Goal: Task Accomplishment & Management: Manage account settings

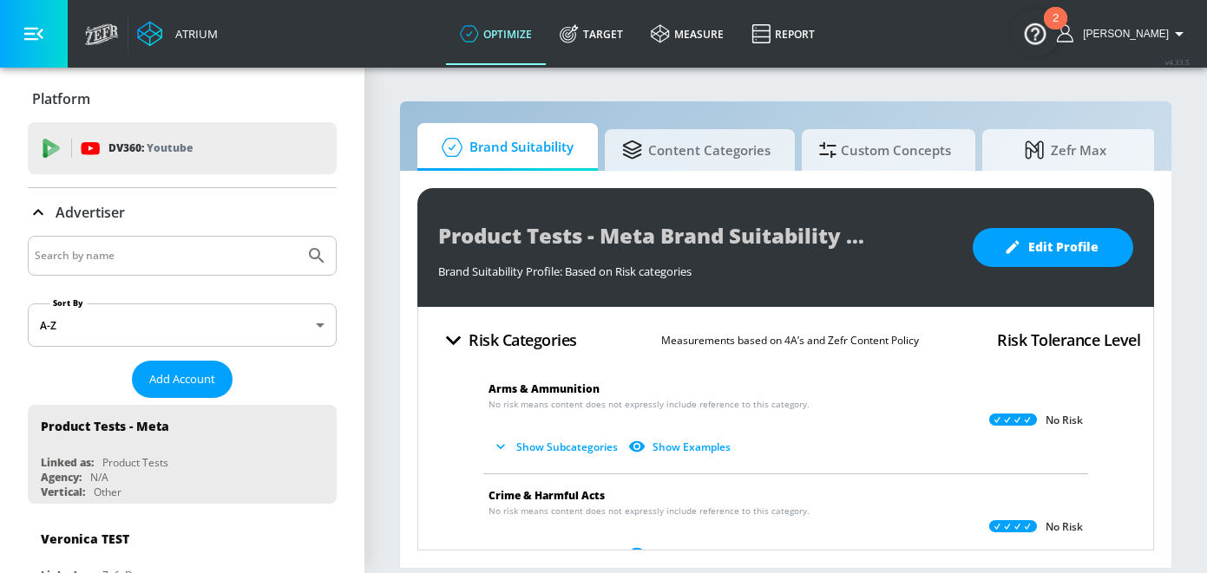
click at [197, 253] on input "Search by name" at bounding box center [166, 256] width 263 height 23
type input "General [PERSON_NAME]"
click at [298, 237] on button "Submit Search" at bounding box center [317, 256] width 38 height 38
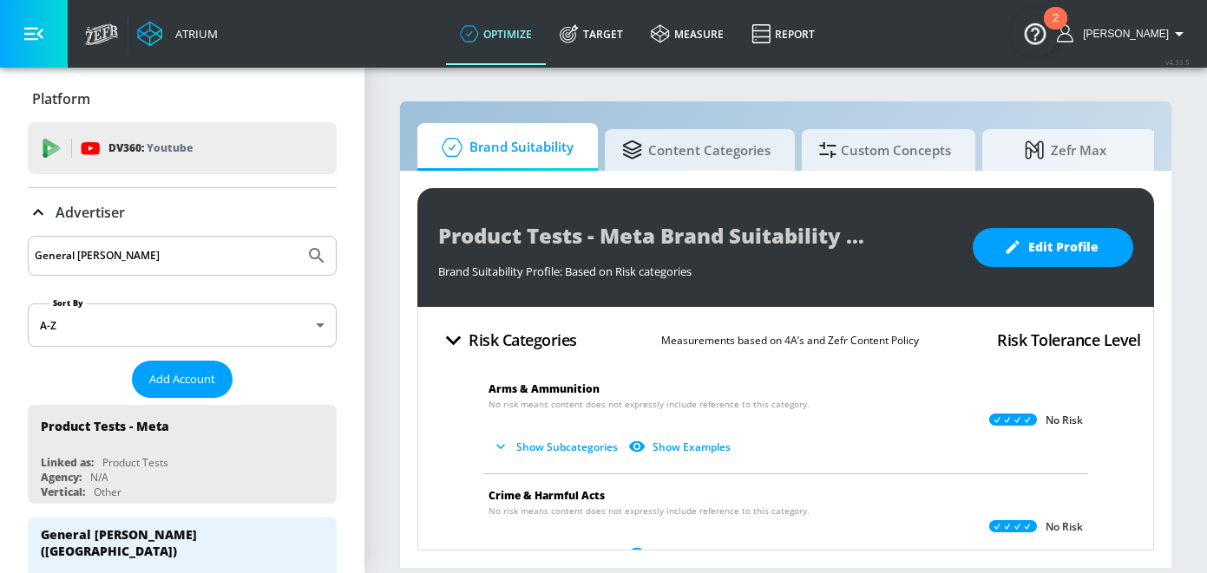
click at [104, 219] on p "Advertiser" at bounding box center [90, 212] width 69 height 19
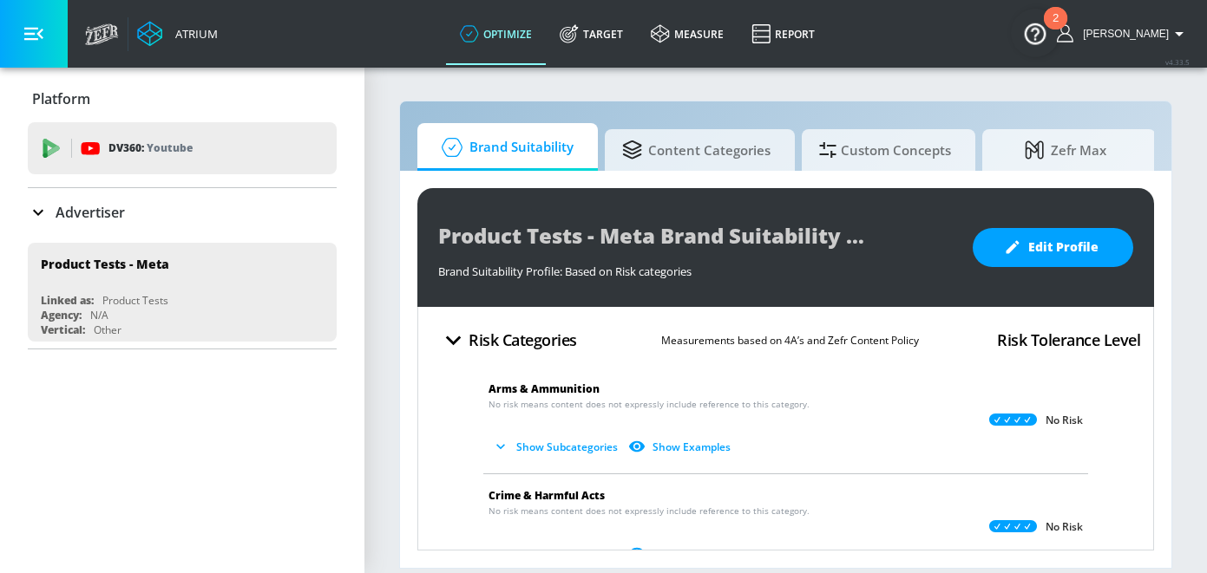
click at [88, 212] on p "Advertiser" at bounding box center [90, 212] width 69 height 19
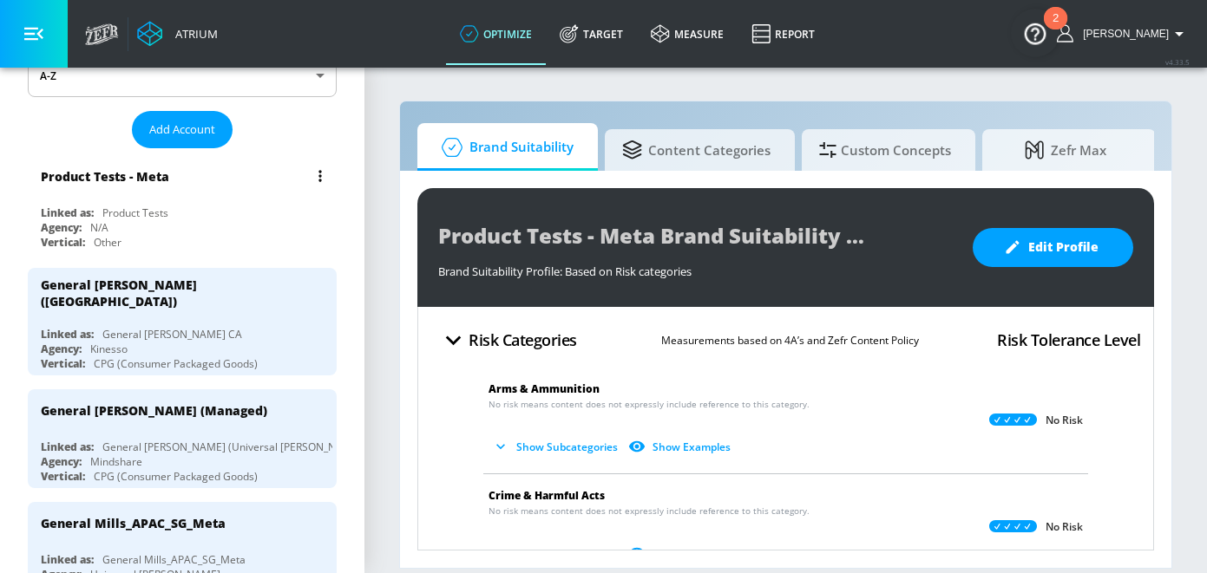
scroll to position [286, 0]
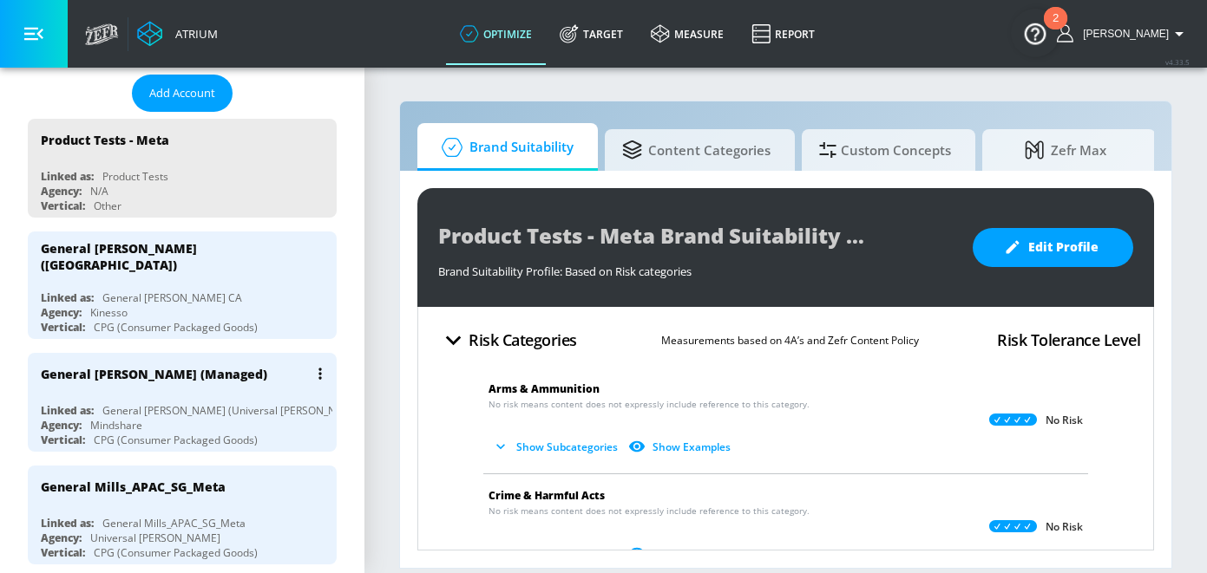
click at [149, 386] on div "General [PERSON_NAME] (Managed) Linked as: General [PERSON_NAME] (Universal [PE…" at bounding box center [182, 402] width 309 height 99
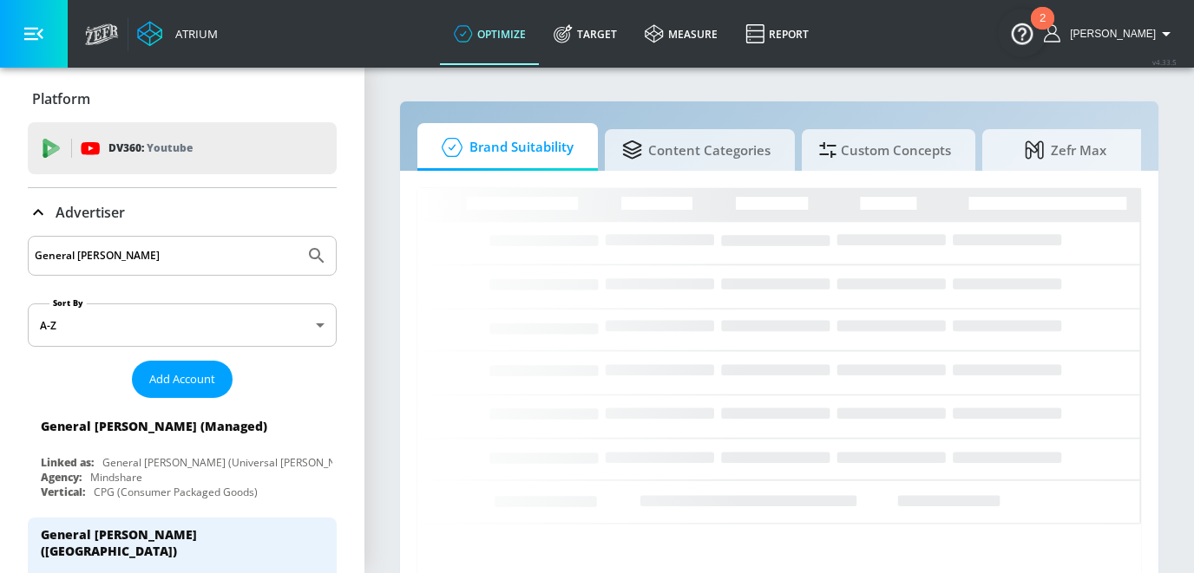
click at [104, 213] on p "Advertiser" at bounding box center [90, 212] width 69 height 19
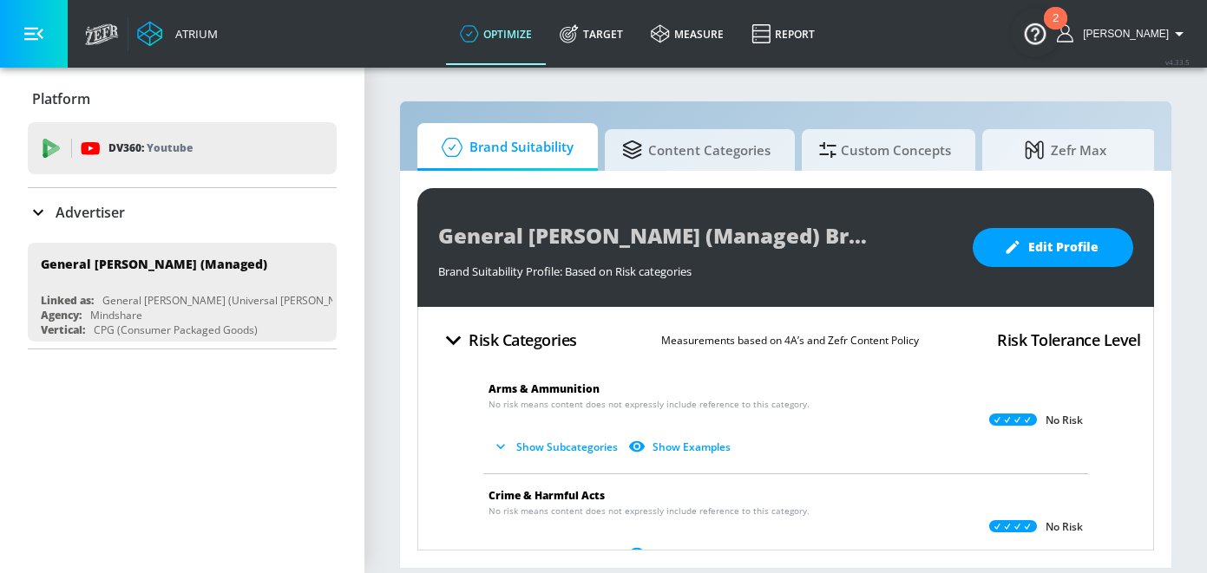
click at [96, 213] on p "Advertiser" at bounding box center [90, 212] width 69 height 19
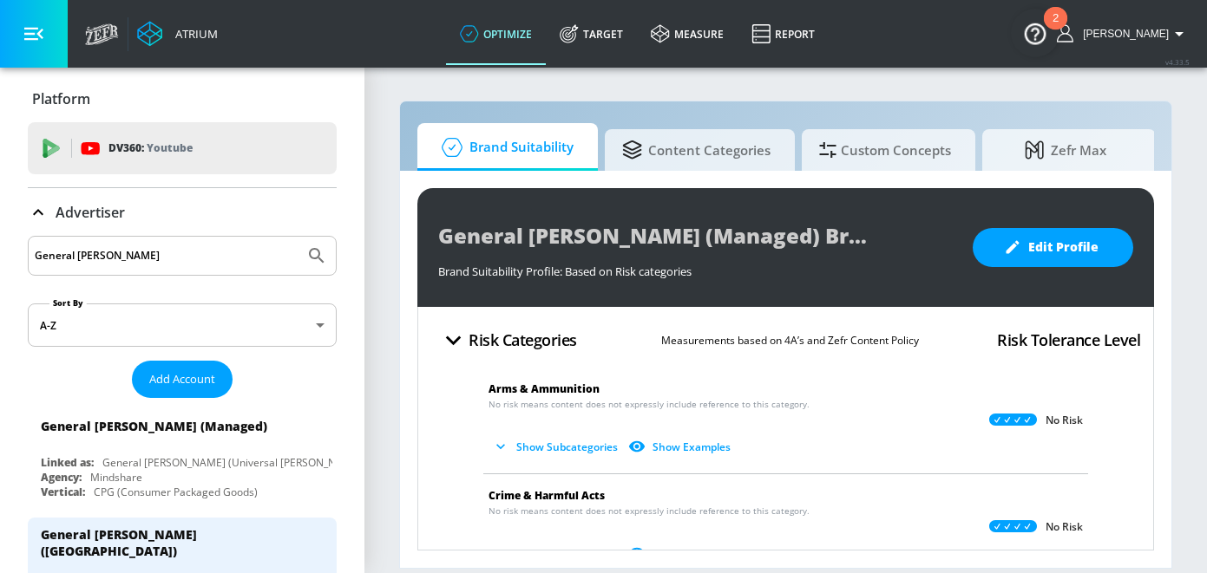
click at [88, 213] on p "Advertiser" at bounding box center [90, 212] width 69 height 19
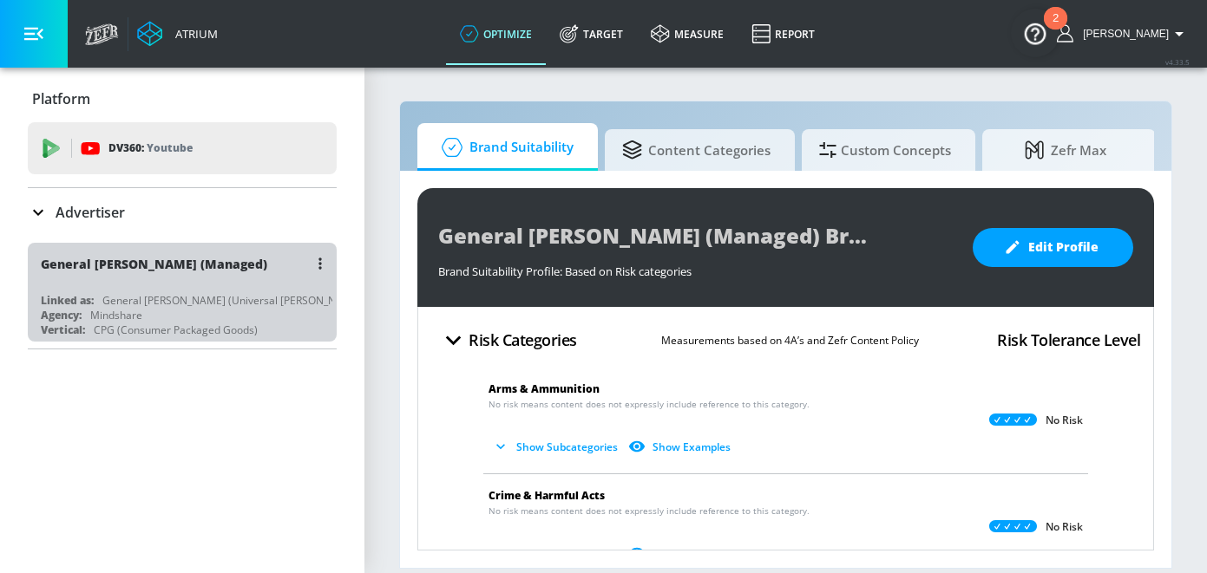
click at [164, 278] on div "General [PERSON_NAME] (Managed)" at bounding box center [186, 264] width 291 height 42
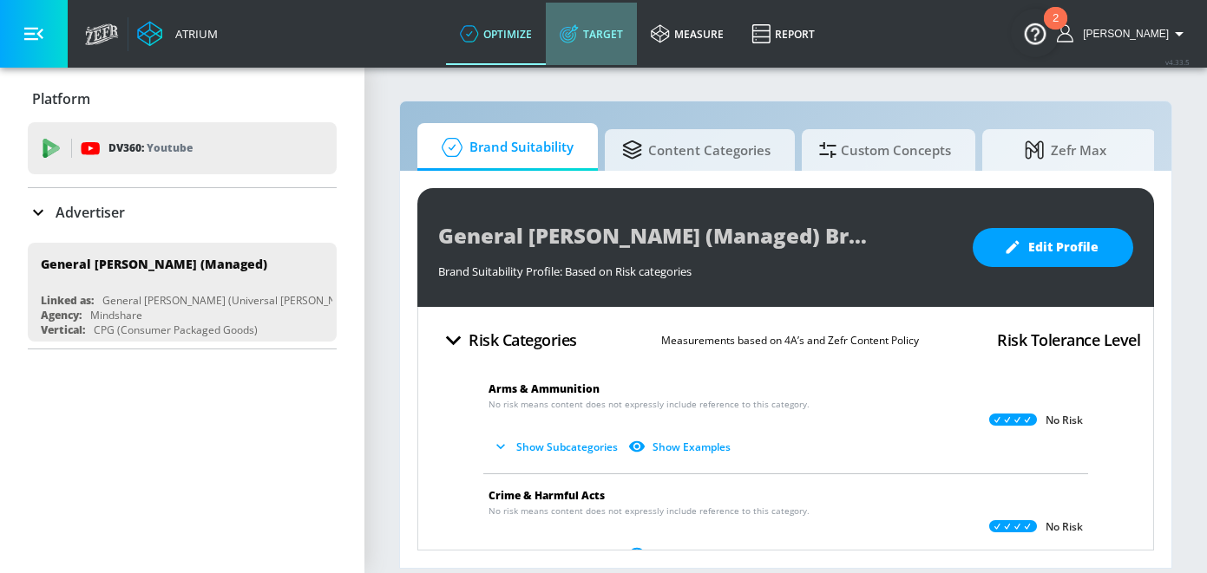
click at [637, 29] on link "Target" at bounding box center [591, 34] width 91 height 62
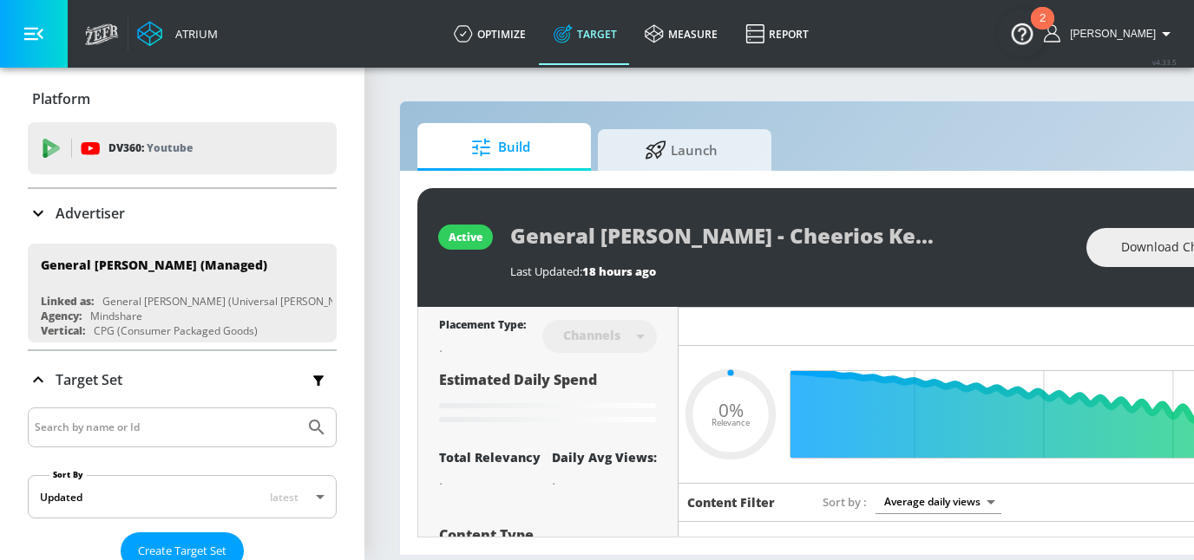
type input "0.05"
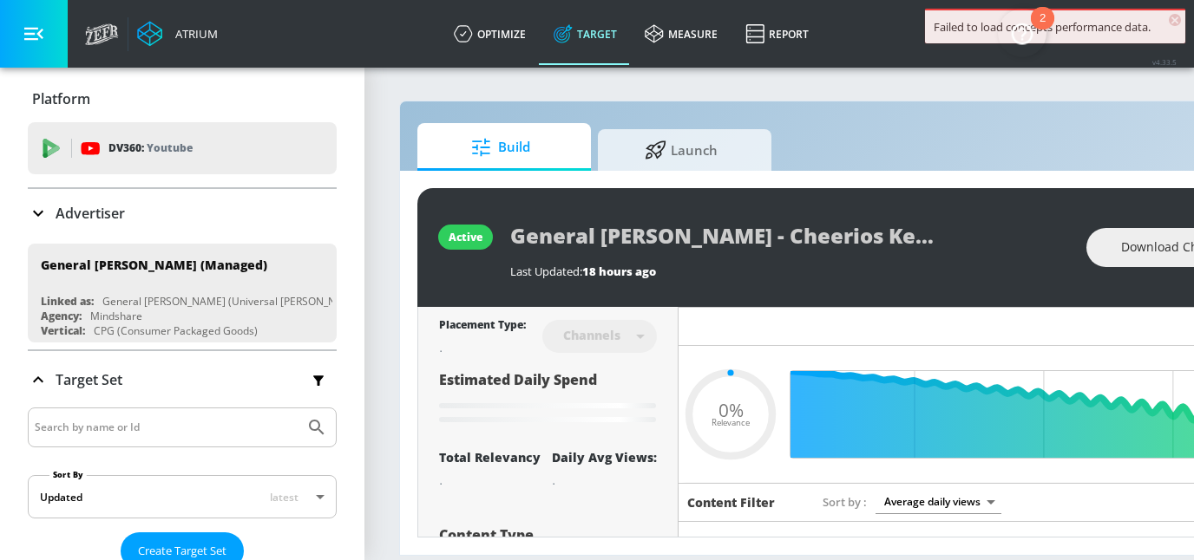
click at [161, 426] on input "Search by name or Id" at bounding box center [166, 427] width 263 height 23
paste input "General [PERSON_NAME] - Cheerios Key Apertures F26 - Aging Adults - TS"
type input "General [PERSON_NAME] - Cheerios Key Apertures F26 - Aging Adults - TS"
click at [298, 409] on button "Submit Search" at bounding box center [317, 428] width 38 height 38
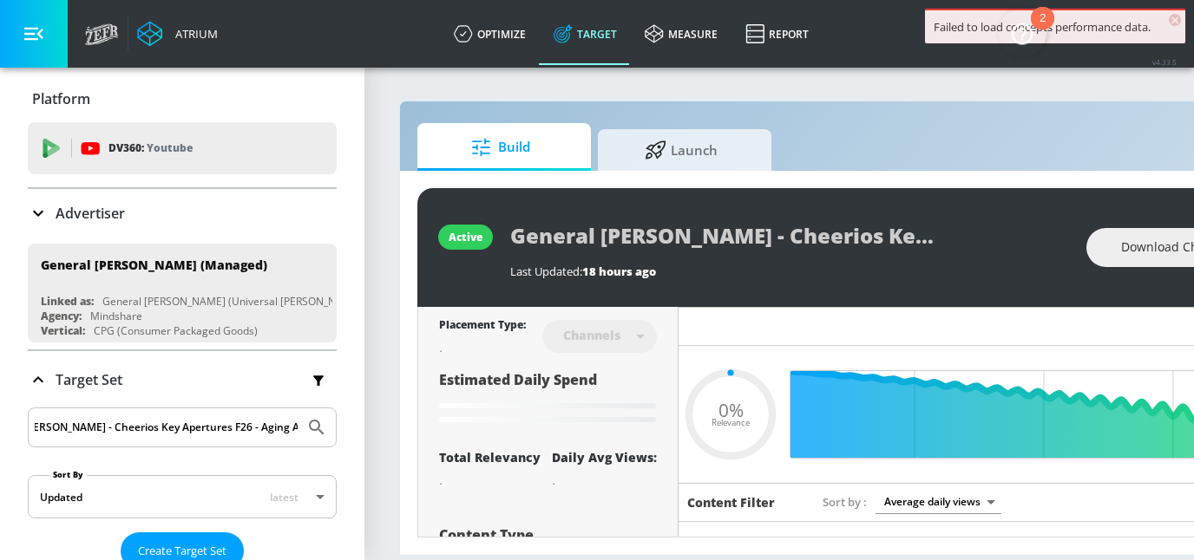
scroll to position [282, 0]
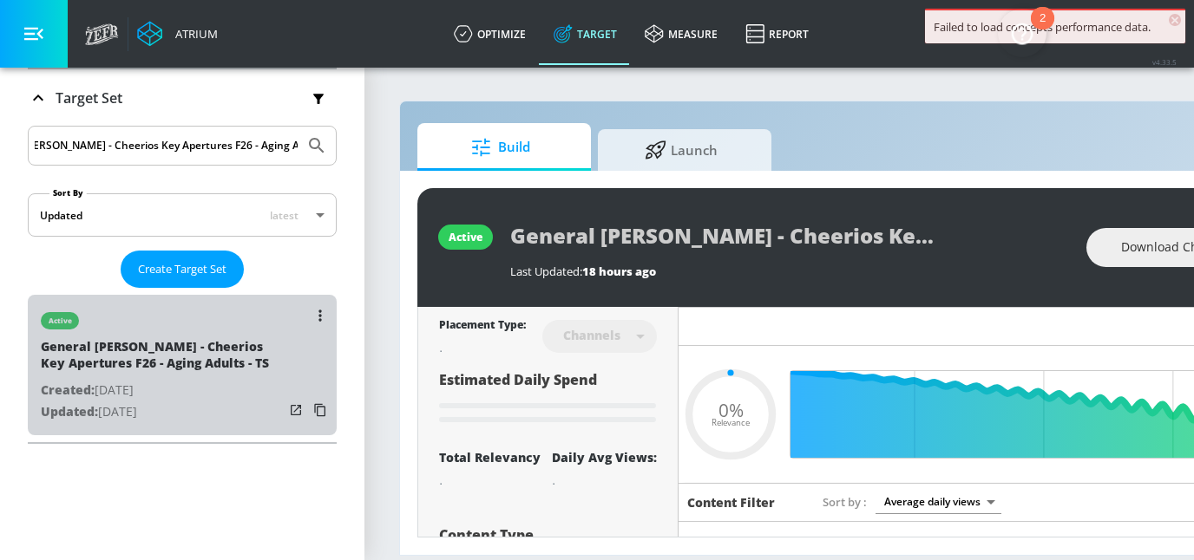
click at [183, 359] on div "General [PERSON_NAME] - Cheerios Key Apertures F26 - Aging Adults - TS" at bounding box center [162, 359] width 243 height 42
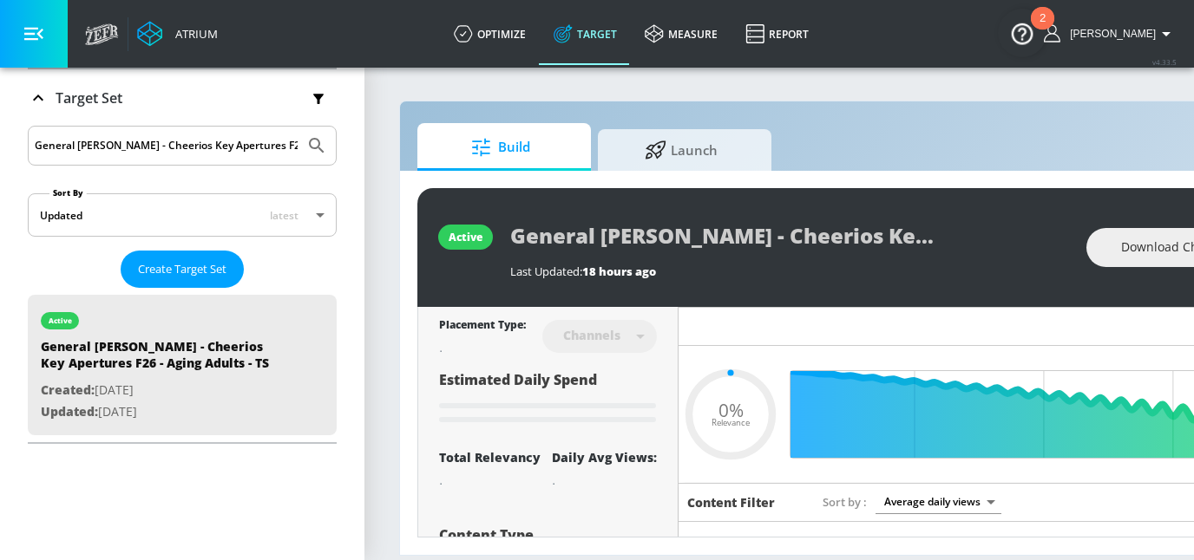
type input "0.6"
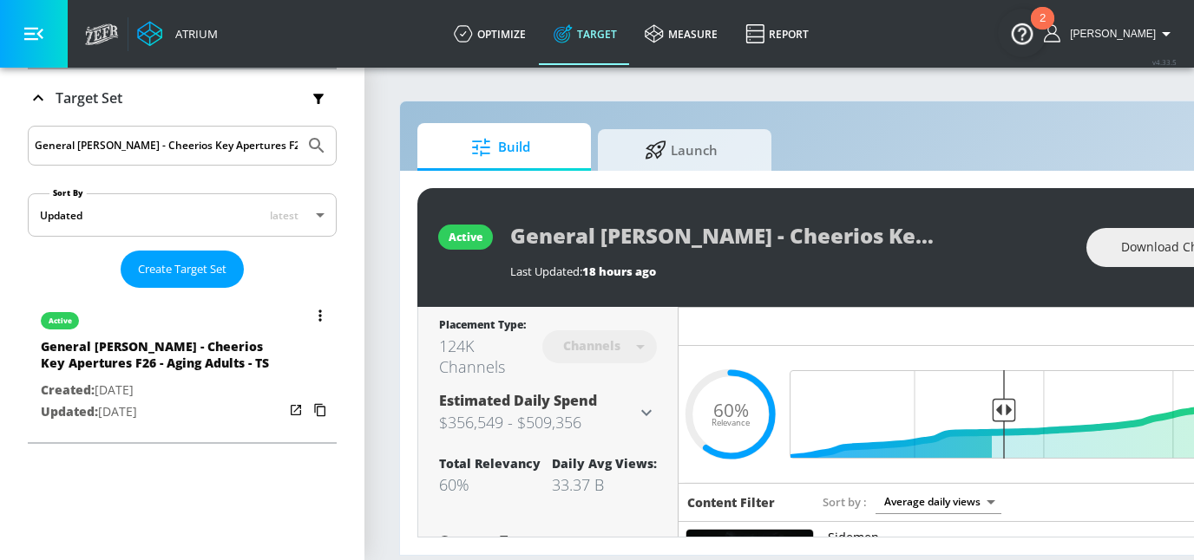
click at [309, 309] on button "list of Target Set" at bounding box center [320, 316] width 24 height 24
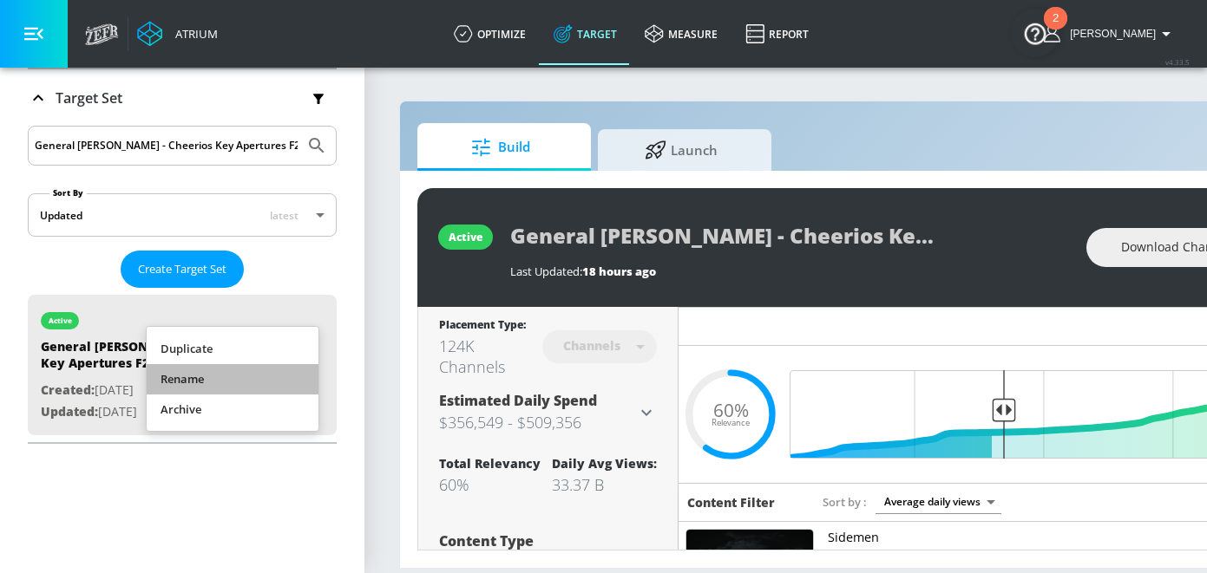
click at [279, 370] on li "Rename" at bounding box center [233, 379] width 172 height 30
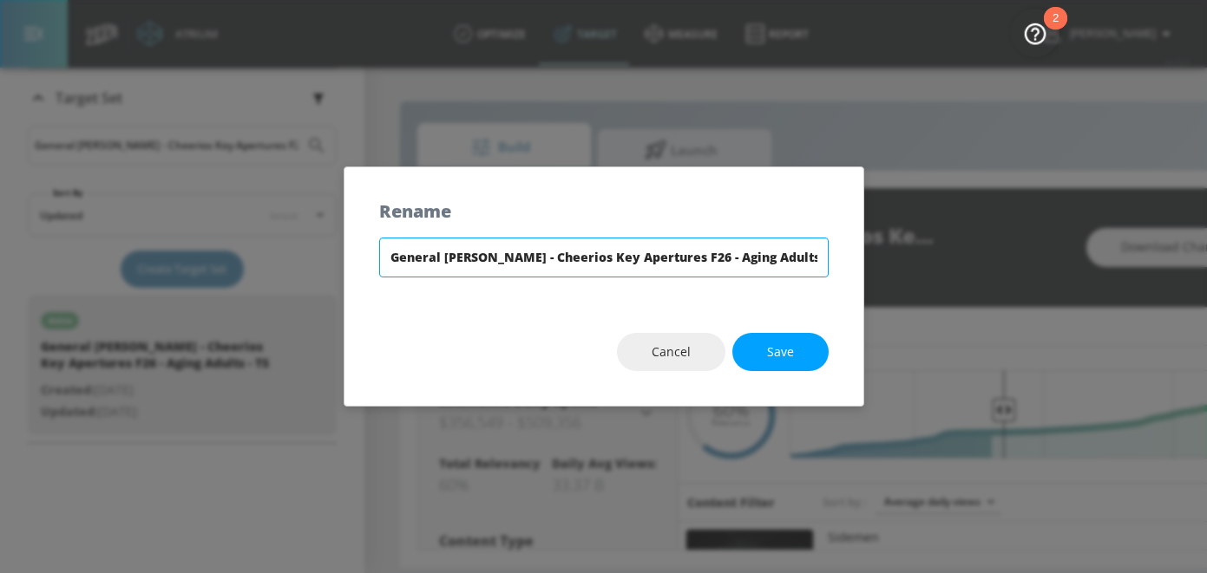
click at [617, 262] on input "General [PERSON_NAME] - Cheerios Key Apertures F26 - Aging Adults - TS" at bounding box center [603, 258] width 449 height 40
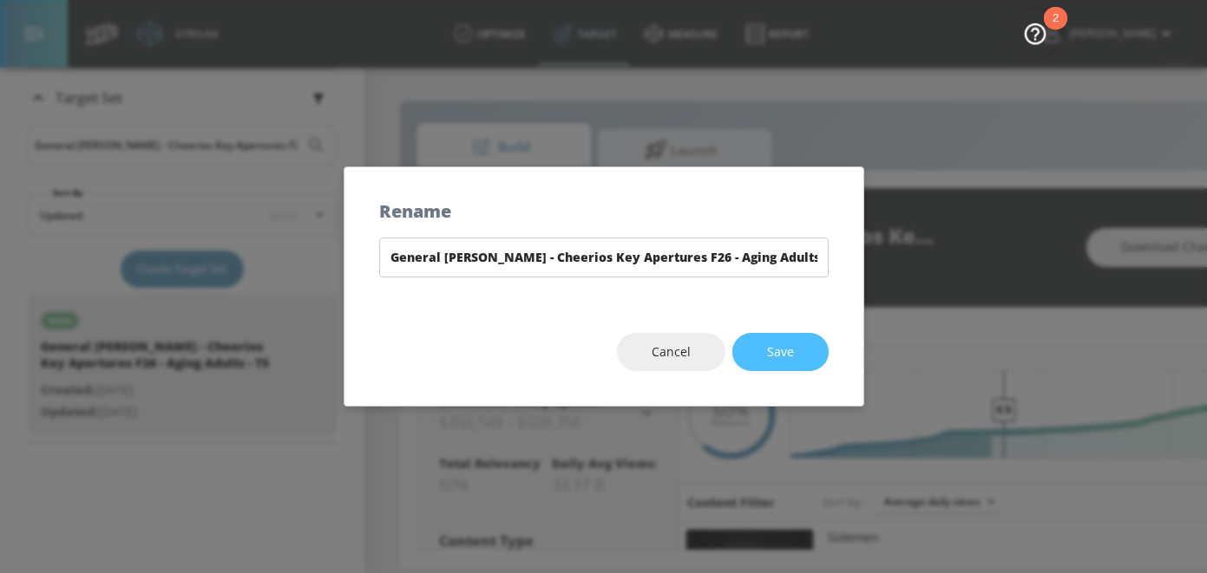
drag, startPoint x: 777, startPoint y: 345, endPoint x: 839, endPoint y: 0, distance: 350.7
click at [777, 345] on span "Save" at bounding box center [780, 353] width 27 height 22
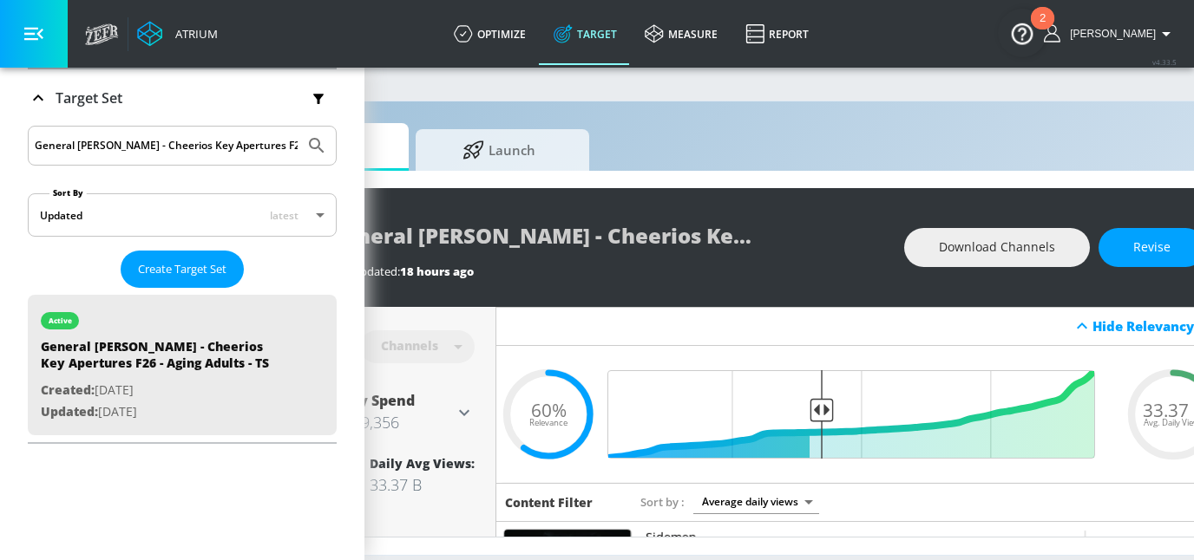
scroll to position [0, 280]
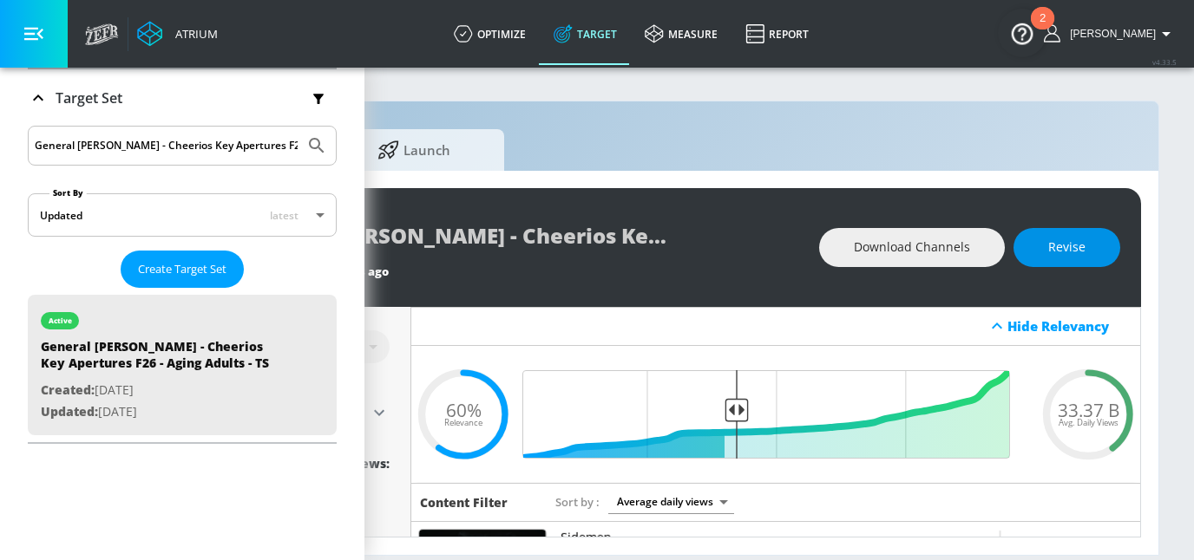
click at [1057, 258] on button "Revise" at bounding box center [1066, 247] width 107 height 39
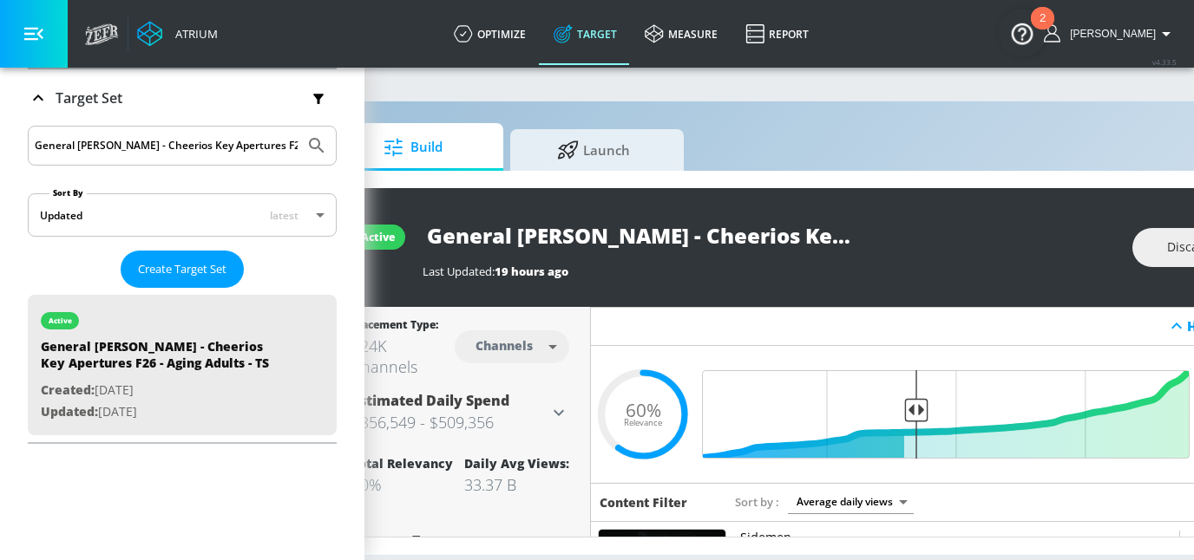
scroll to position [0, 1]
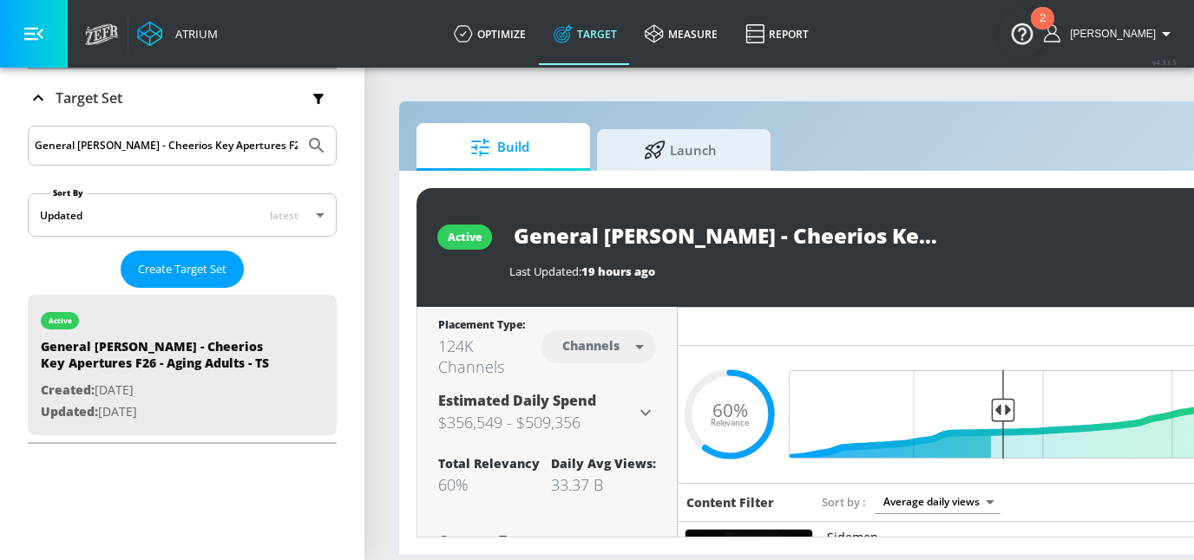
click at [623, 352] on body "Atrium optimize Target measure Report optimize Target measure Report v 4.33.5 E…" at bounding box center [596, 280] width 1194 height 560
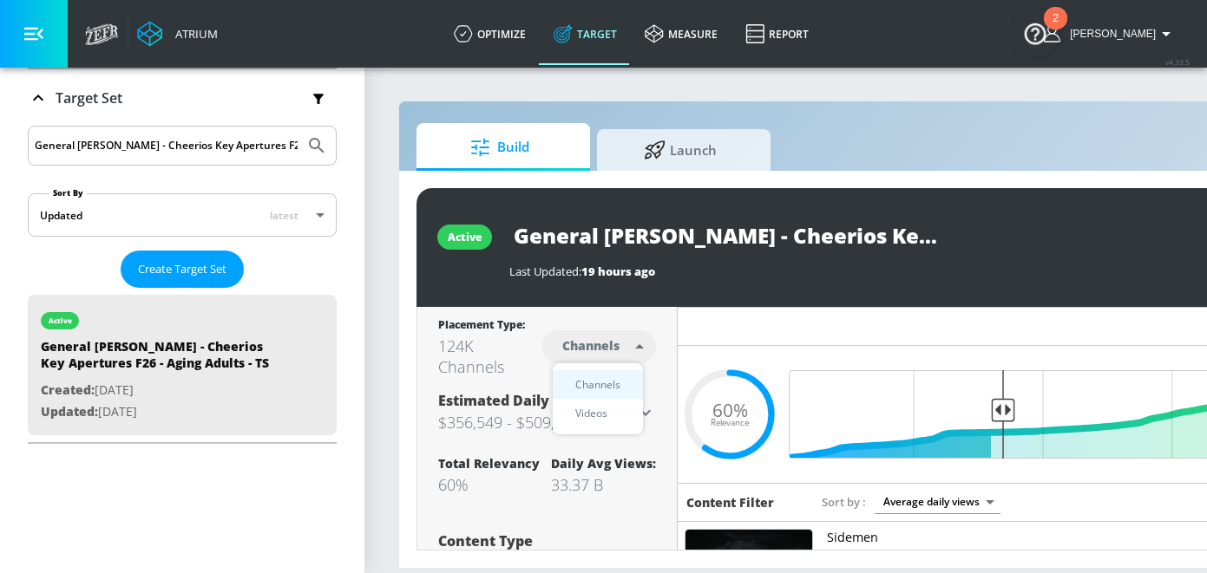
click at [604, 404] on div "Videos" at bounding box center [590, 413] width 49 height 18
type input "videos"
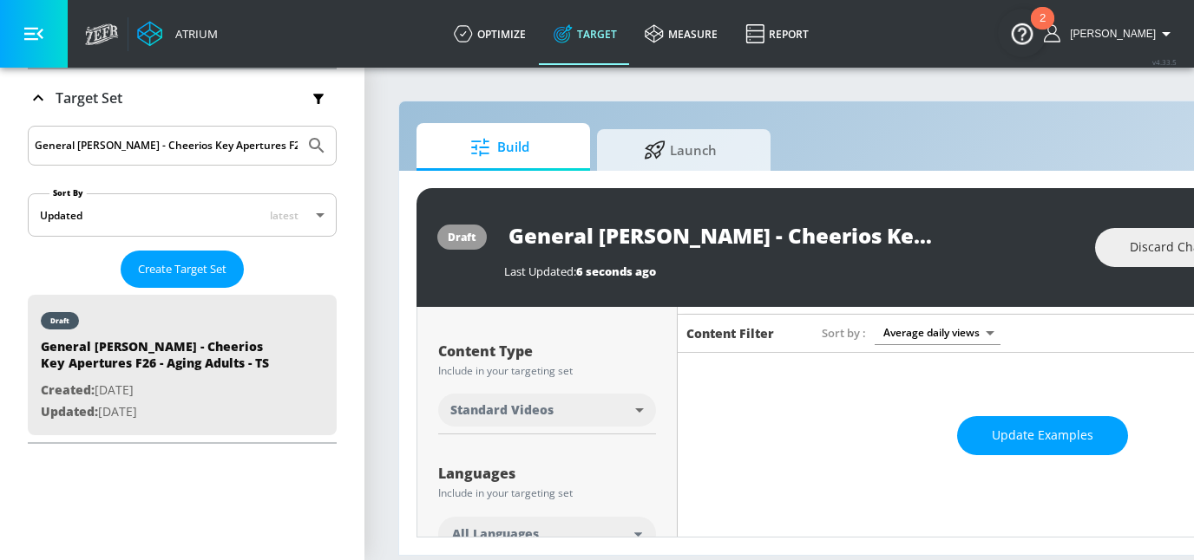
scroll to position [487, 0]
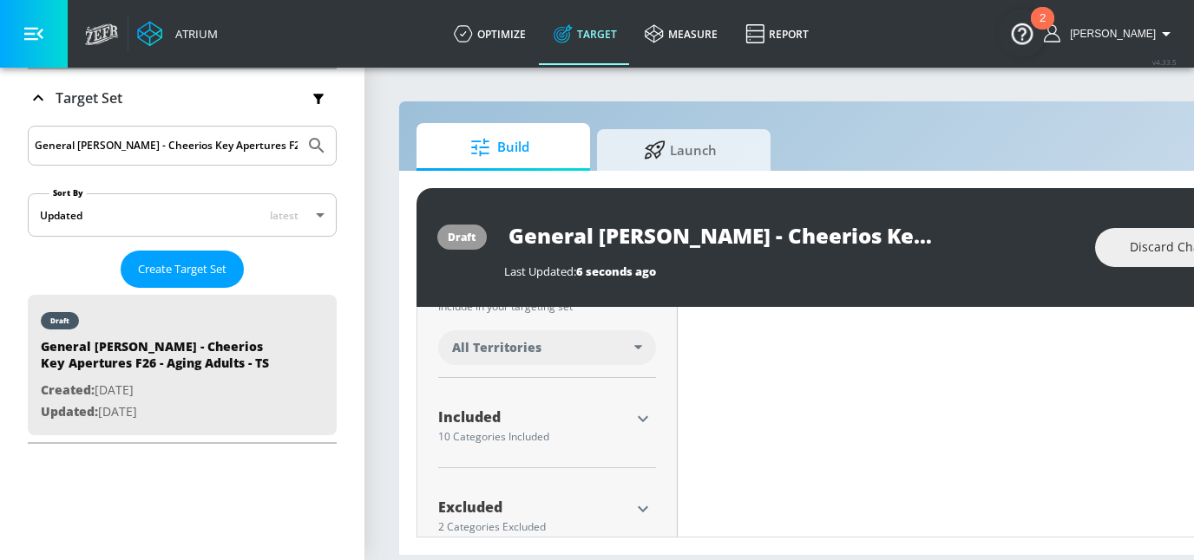
click at [568, 334] on div "All Territories" at bounding box center [547, 348] width 218 height 35
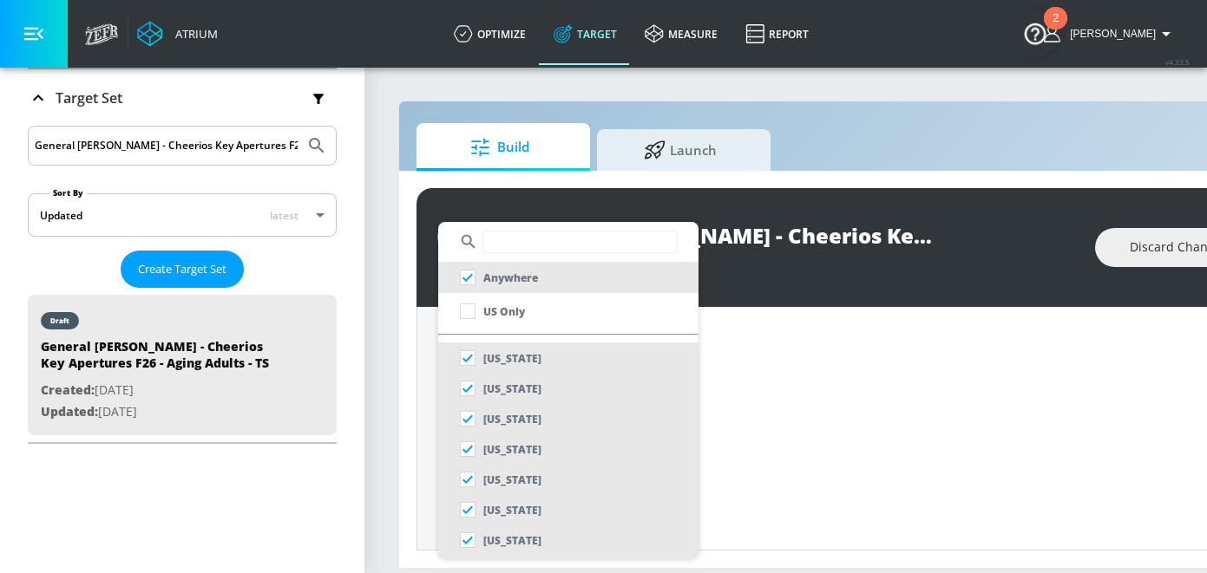
click at [433, 340] on div at bounding box center [603, 286] width 1207 height 573
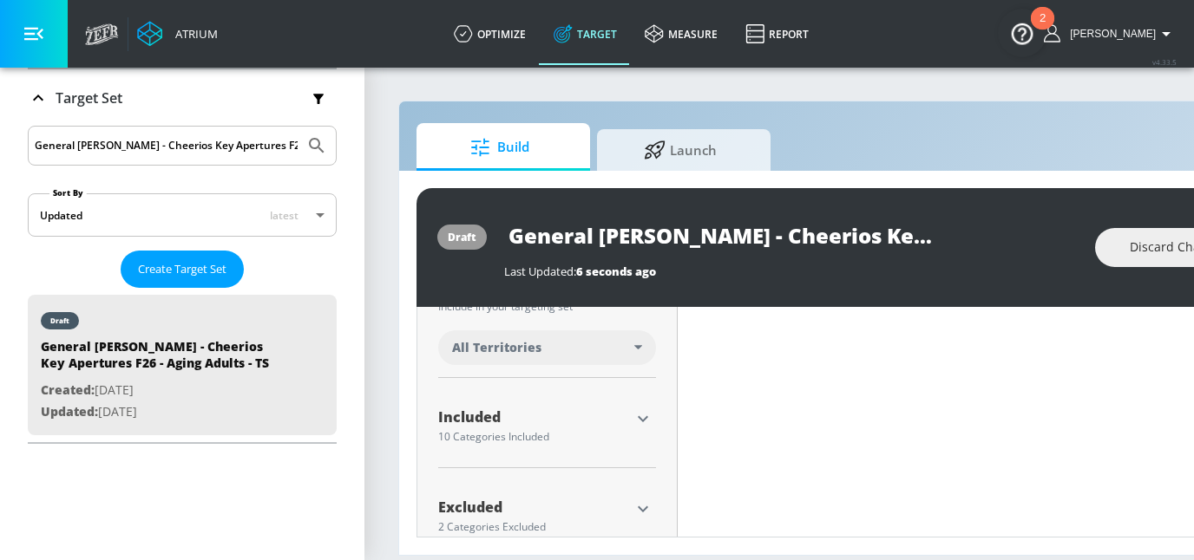
scroll to position [350, 0]
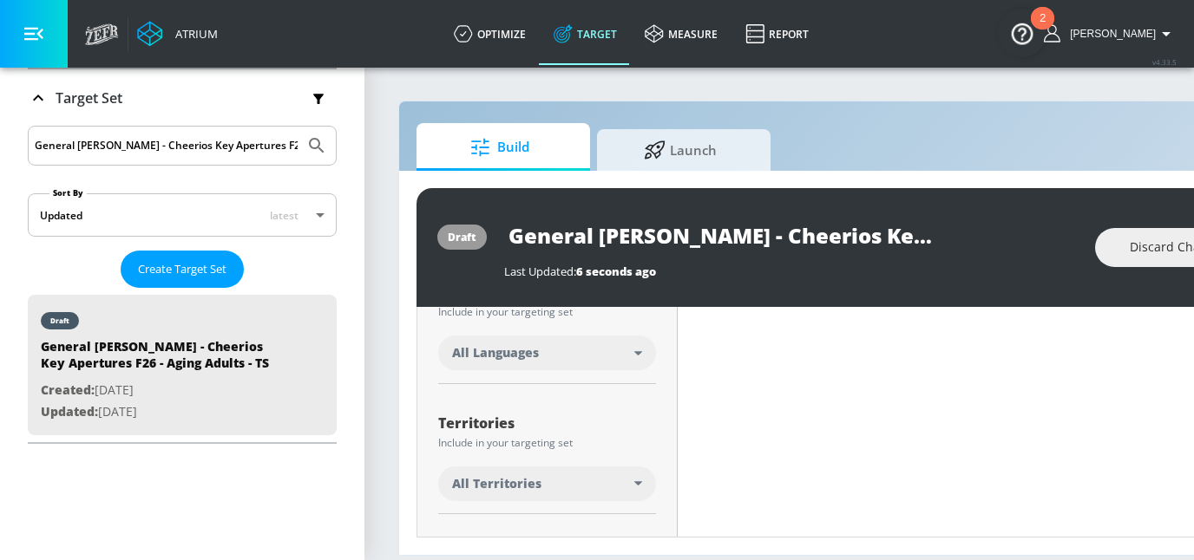
click at [555, 356] on div "All Languages" at bounding box center [543, 352] width 182 height 17
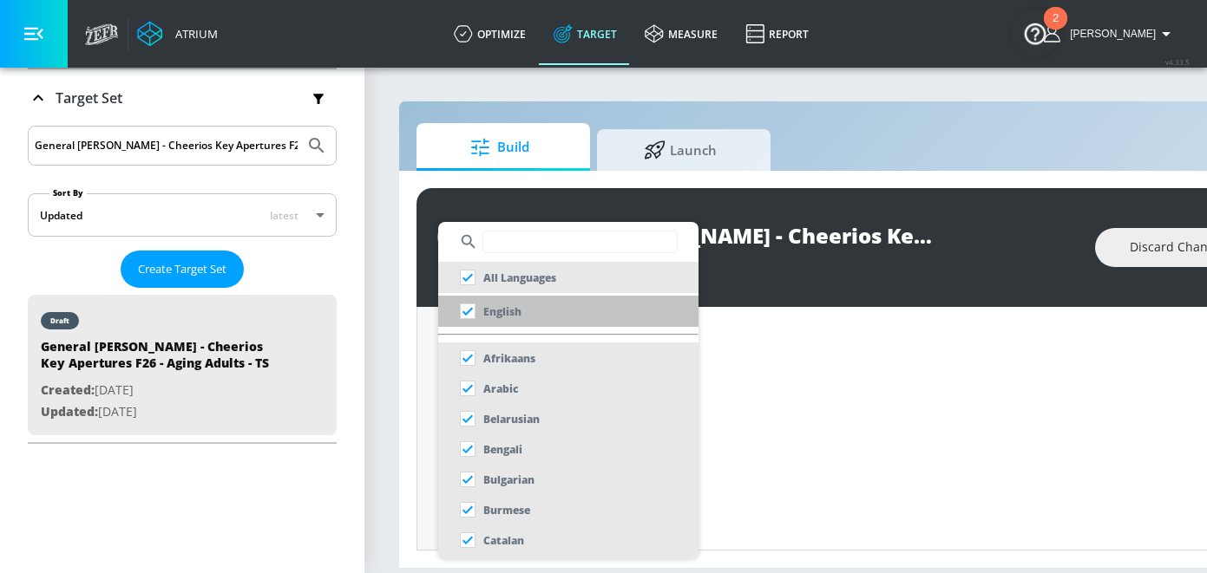
click at [466, 306] on input "checkbox" at bounding box center [467, 311] width 31 height 31
checkbox input "true"
checkbox input "false"
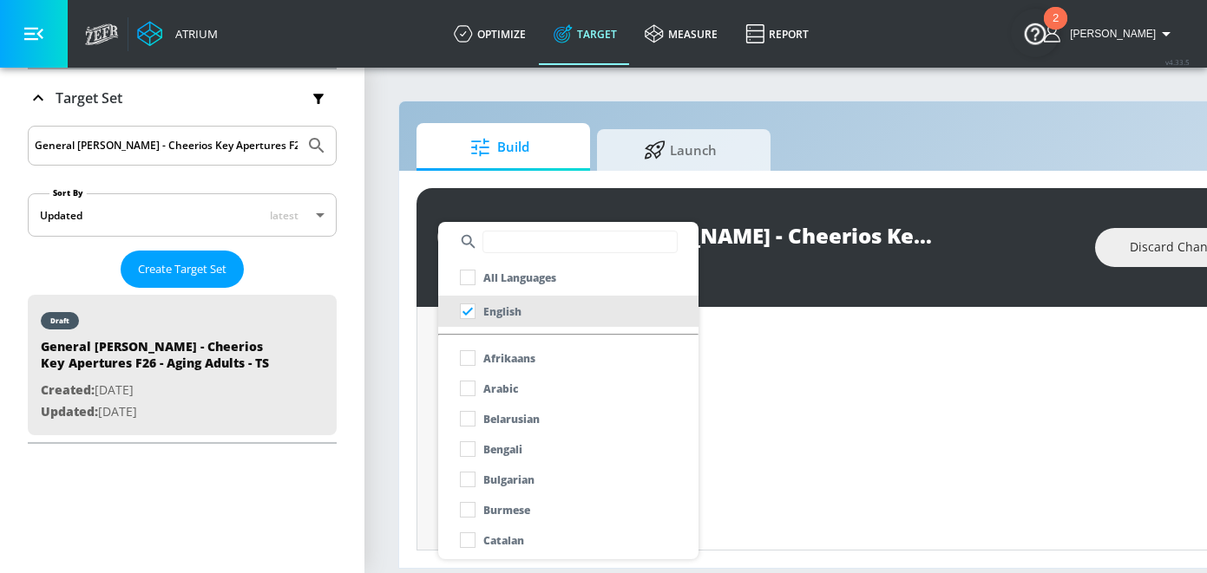
click at [421, 341] on div at bounding box center [603, 286] width 1207 height 573
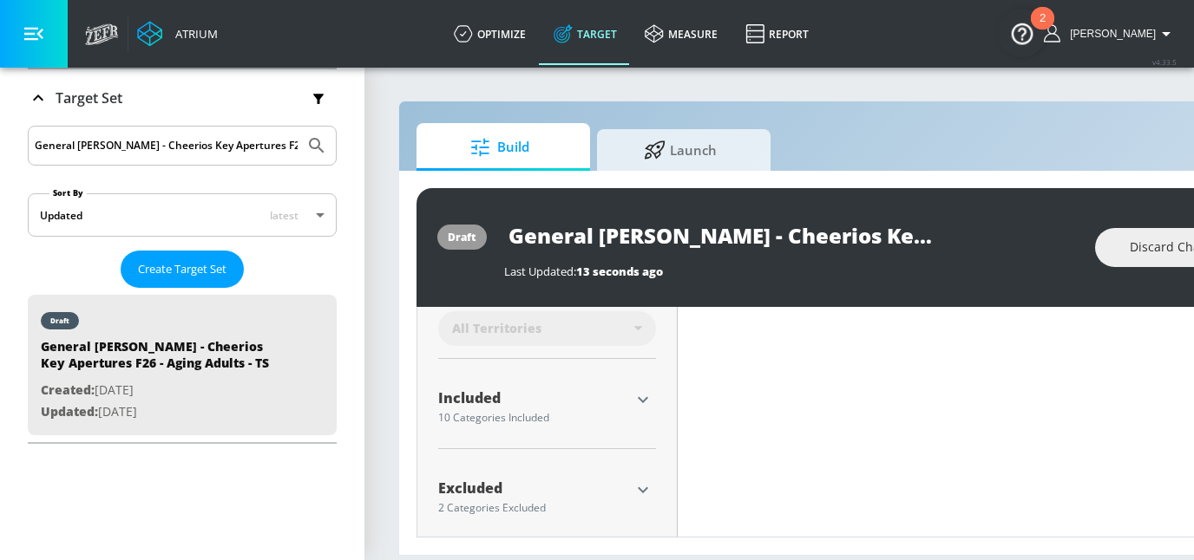
scroll to position [524, 0]
click at [645, 476] on icon "button" at bounding box center [642, 486] width 21 height 21
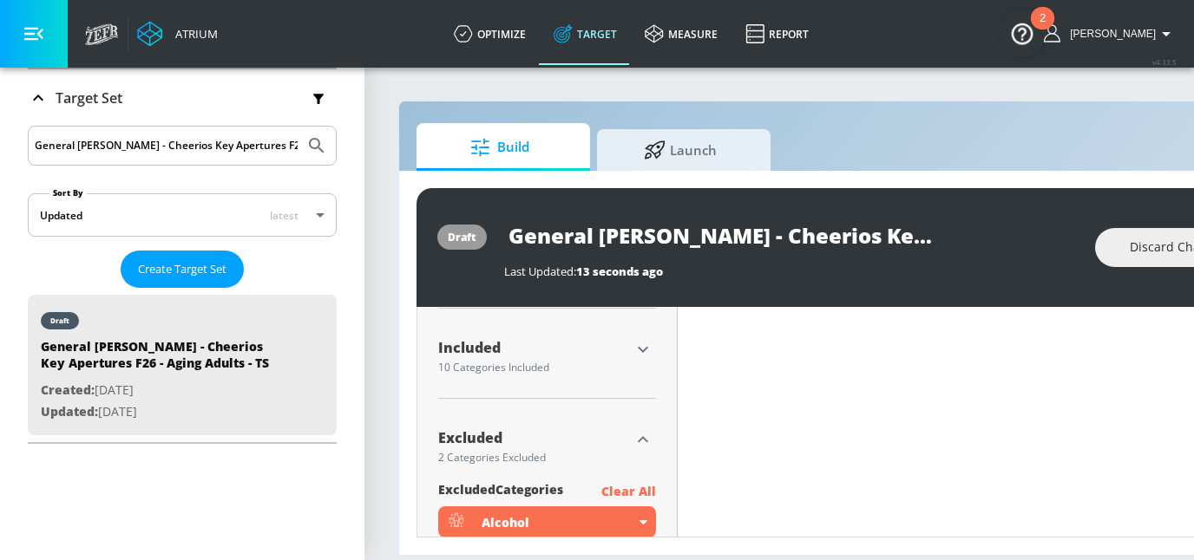
scroll to position [553, 0]
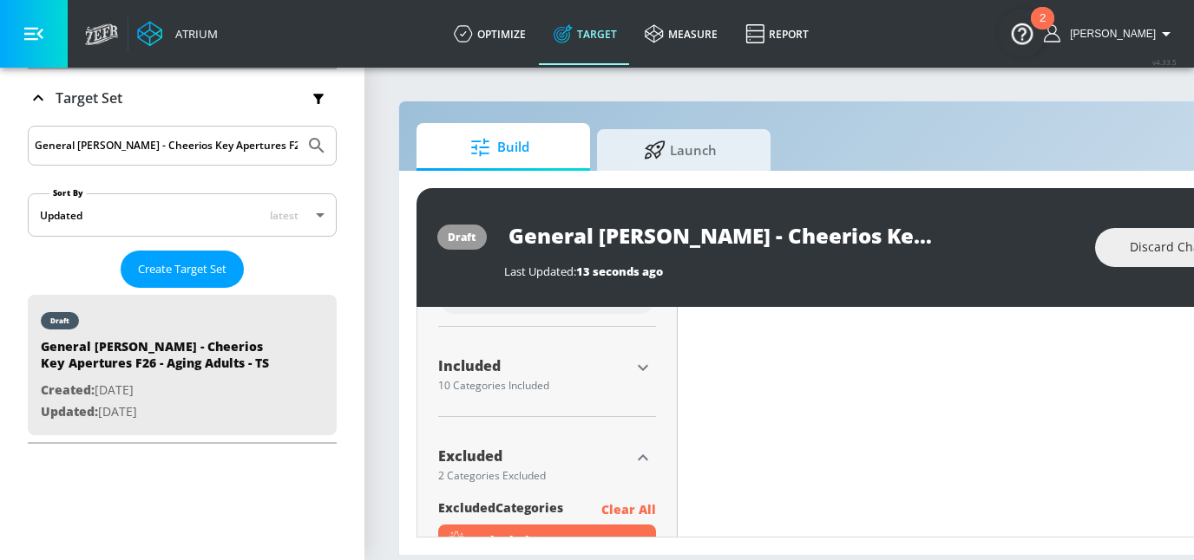
click at [634, 373] on icon "button" at bounding box center [642, 367] width 21 height 21
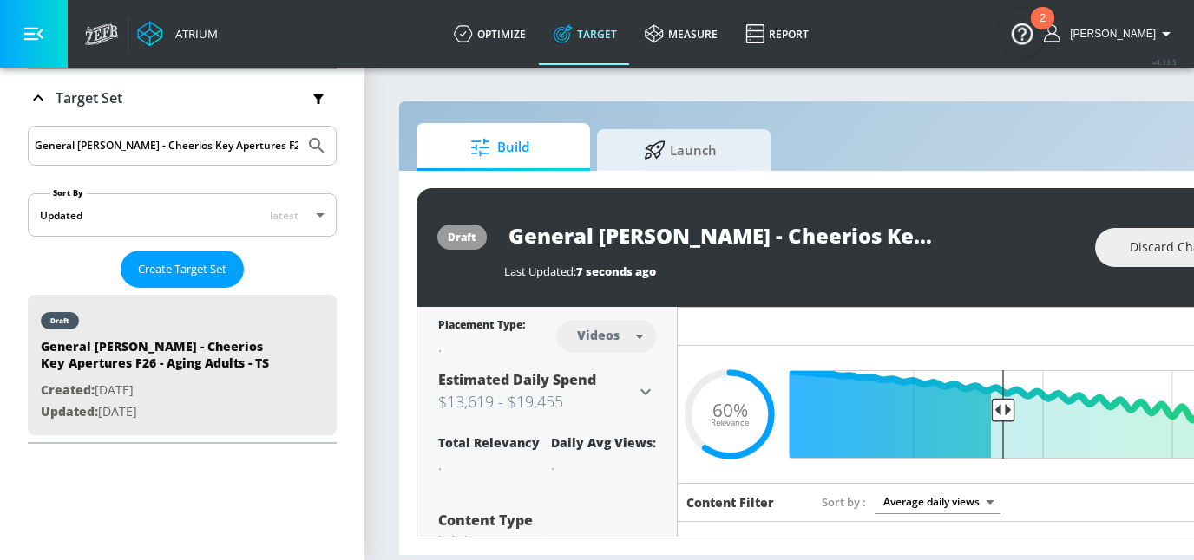
scroll to position [0, 280]
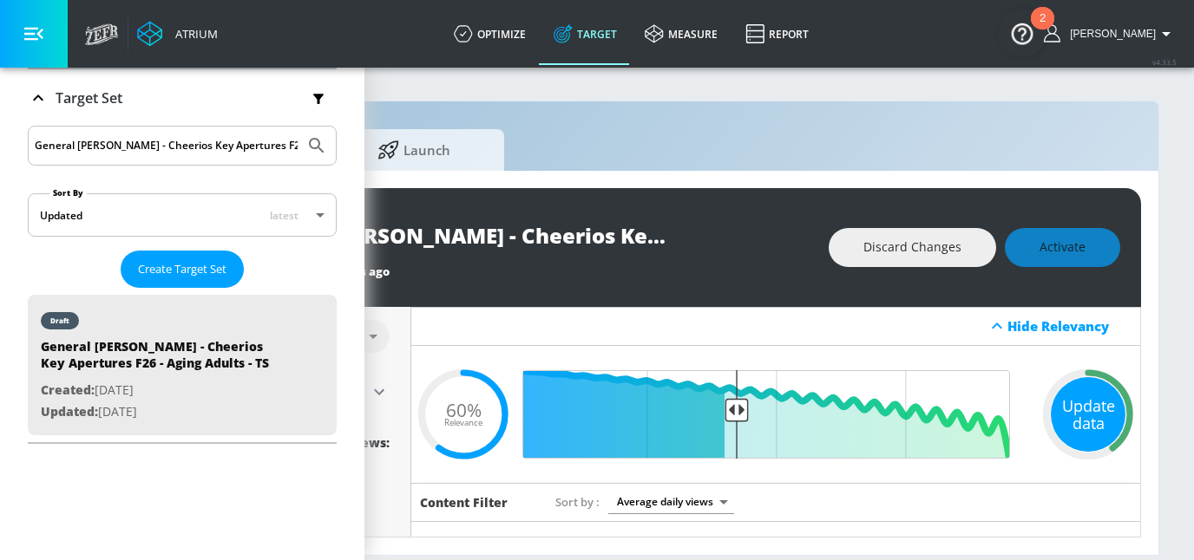
click at [1102, 388] on div "Update data" at bounding box center [1088, 414] width 75 height 75
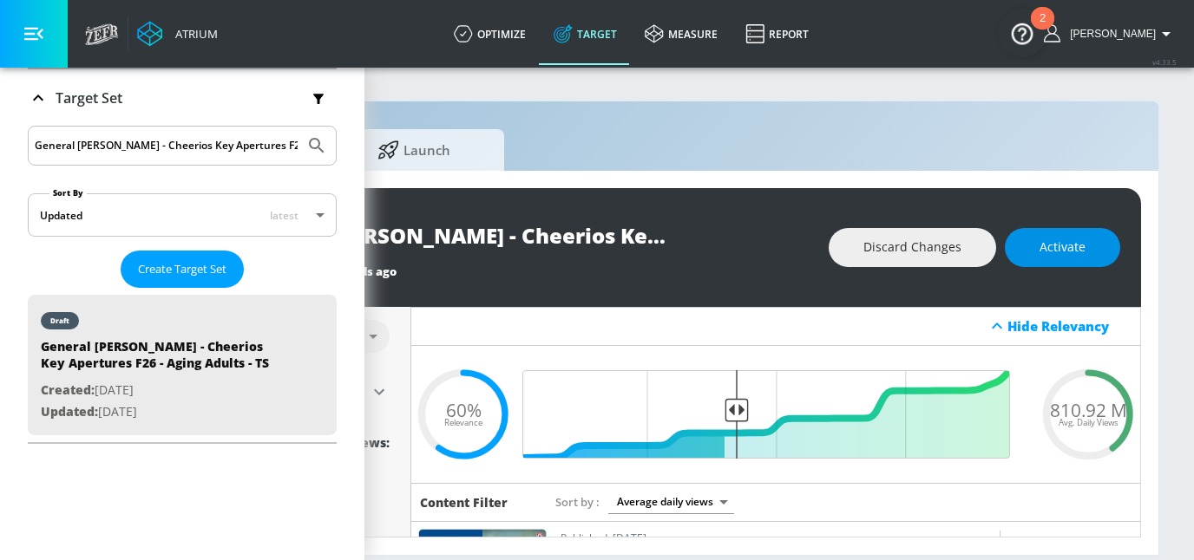
click at [1081, 243] on span "Activate" at bounding box center [1062, 248] width 46 height 22
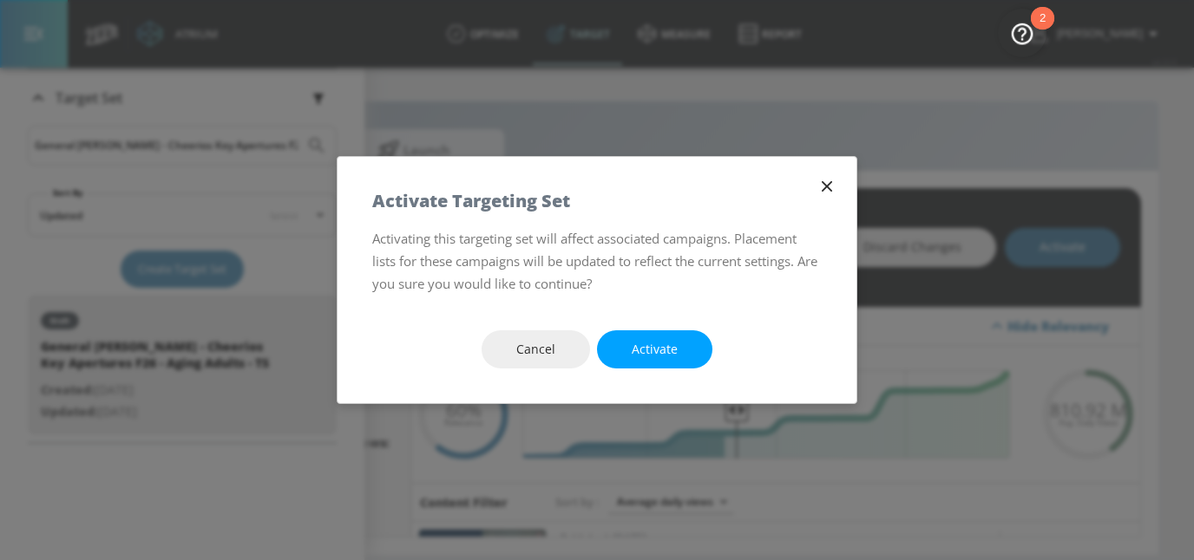
scroll to position [0, 267]
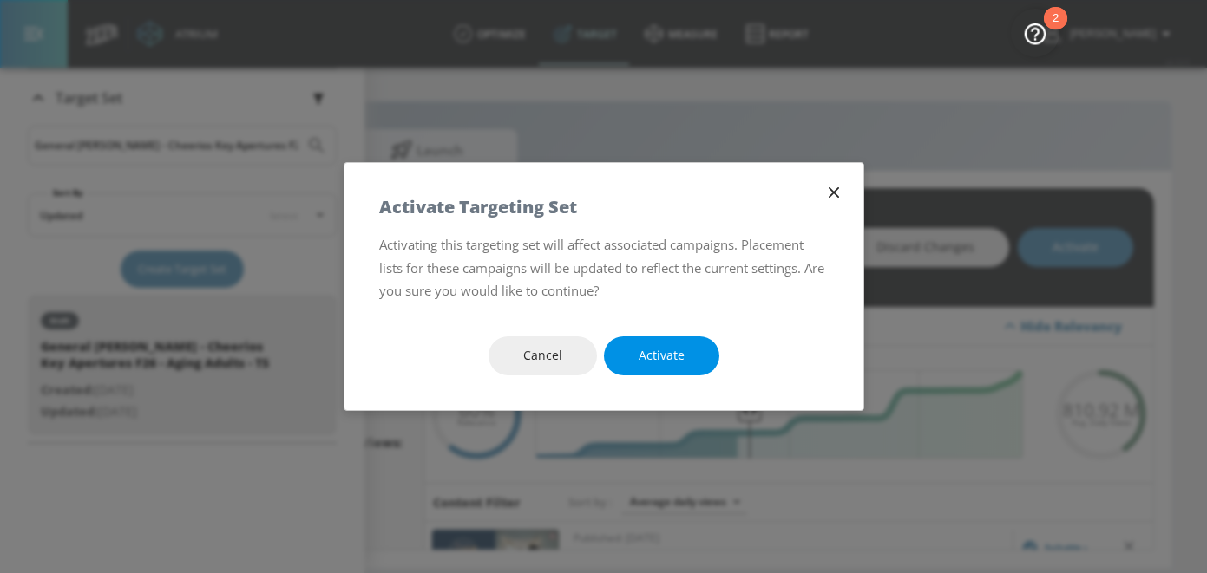
click at [695, 349] on button "Activate" at bounding box center [661, 356] width 115 height 39
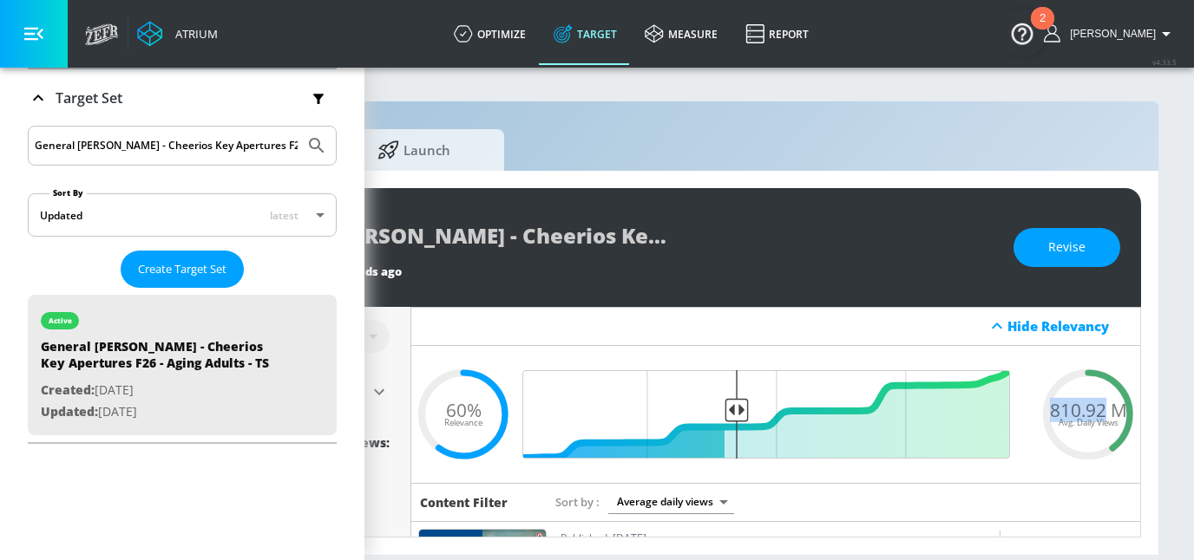
drag, startPoint x: 1103, startPoint y: 405, endPoint x: 1048, endPoint y: 403, distance: 54.7
click at [1048, 403] on div "810.92 M Avg. Daily Views" at bounding box center [1088, 414] width 104 height 26
copy span "810.92"
click at [1064, 401] on span "810.92 M" at bounding box center [1088, 410] width 77 height 18
drag, startPoint x: 1103, startPoint y: 410, endPoint x: 1051, endPoint y: 410, distance: 52.1
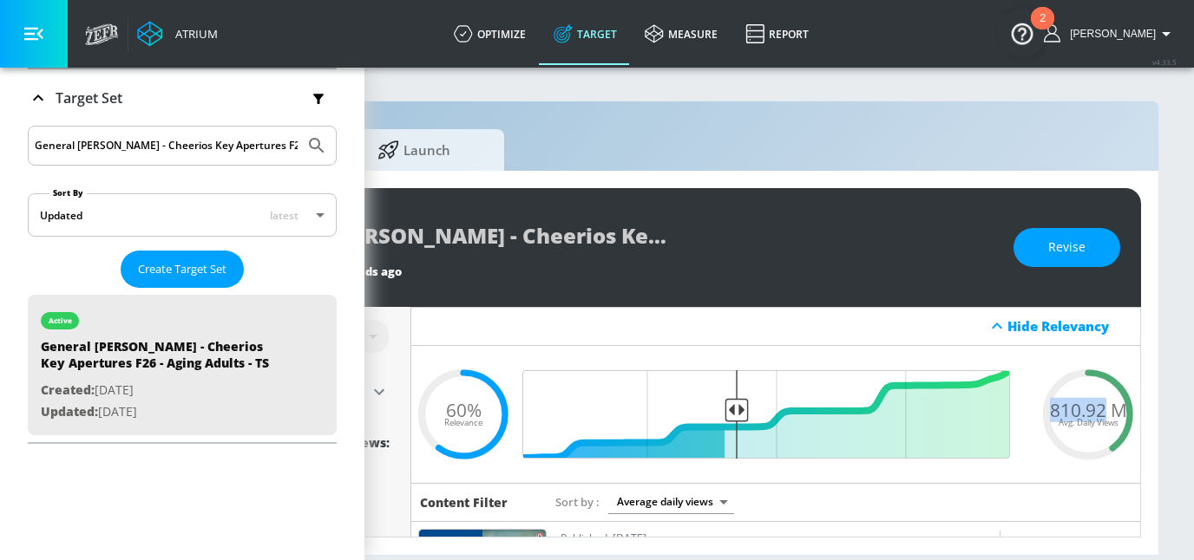
click at [1051, 410] on span "810.92 M" at bounding box center [1088, 410] width 77 height 18
copy span "810.92"
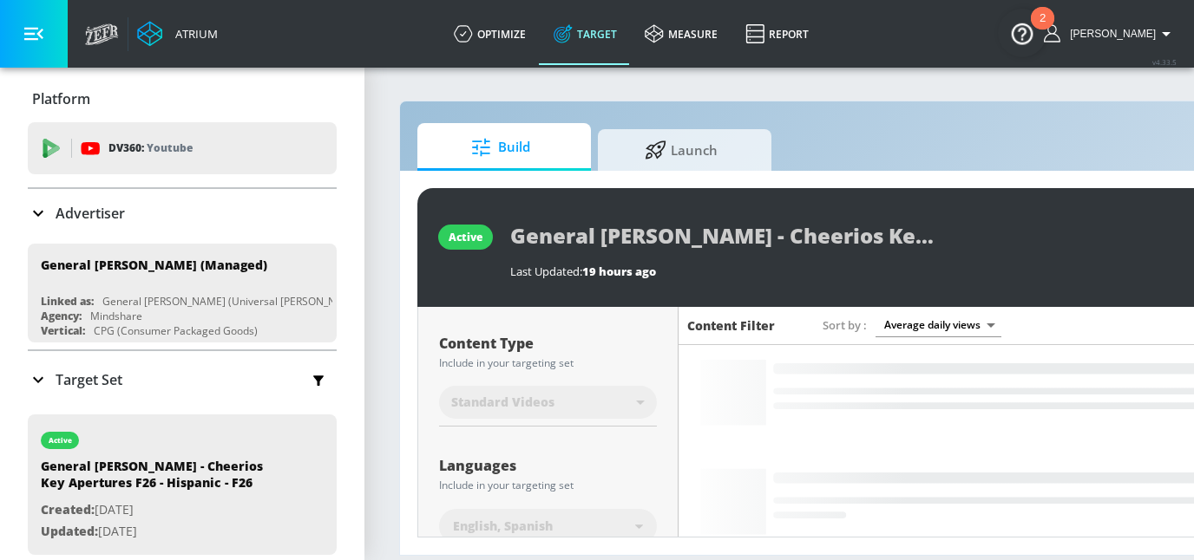
scroll to position [198, 0]
